Goal: Transaction & Acquisition: Purchase product/service

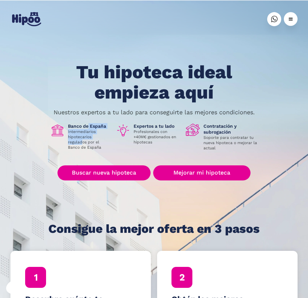
drag, startPoint x: 89, startPoint y: 125, endPoint x: 82, endPoint y: 143, distance: 18.9
click at [82, 143] on div "Banco de España Intermediarios hipotecarios regulados por el Banco de España" at bounding box center [89, 136] width 43 height 27
click at [82, 143] on p "Intermediarios hipotecarios regulados por el Banco de España" at bounding box center [89, 139] width 43 height 21
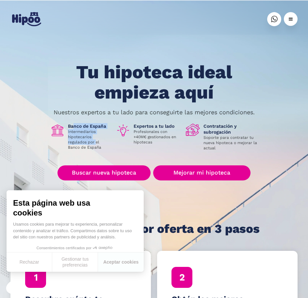
drag, startPoint x: 73, startPoint y: 126, endPoint x: 96, endPoint y: 143, distance: 28.5
click at [96, 143] on div "Banco de España Intermediarios hipotecarios regulados por el Banco de España" at bounding box center [89, 136] width 43 height 27
click at [96, 143] on p "Intermediarios hipotecarios regulados por el Banco de España" at bounding box center [89, 139] width 43 height 21
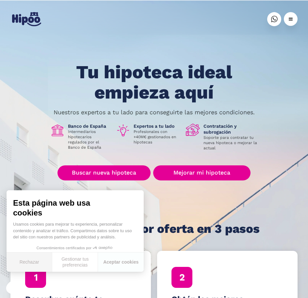
click at [35, 265] on button "Rechazar" at bounding box center [30, 261] width 46 height 19
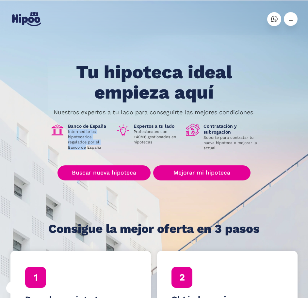
drag, startPoint x: 67, startPoint y: 129, endPoint x: 86, endPoint y: 149, distance: 27.5
click at [86, 149] on div "Banco de España Intermediarios hipotecarios regulados por el Banco de España" at bounding box center [80, 136] width 61 height 27
click at [86, 149] on p "Intermediarios hipotecarios regulados por el Banco de España" at bounding box center [89, 139] width 43 height 21
drag, startPoint x: 86, startPoint y: 149, endPoint x: 70, endPoint y: 129, distance: 25.5
click at [70, 129] on p "Intermediarios hipotecarios regulados por el Banco de España" at bounding box center [89, 139] width 43 height 21
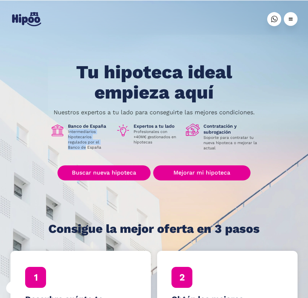
click at [70, 129] on p "Intermediarios hipotecarios regulados por el Banco de España" at bounding box center [89, 139] width 43 height 21
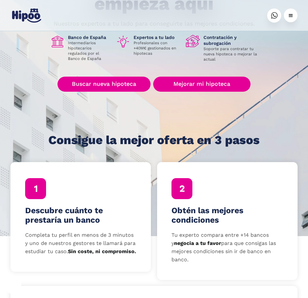
scroll to position [98, 0]
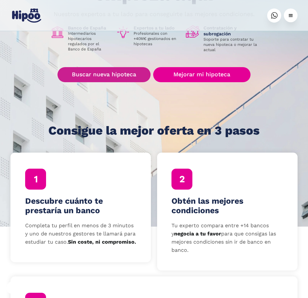
click at [96, 75] on link "Buscar nueva hipoteca" at bounding box center [104, 74] width 93 height 15
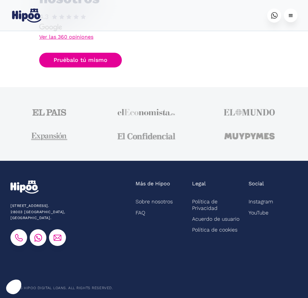
scroll to position [1920, 0]
